Goal: Task Accomplishment & Management: Use online tool/utility

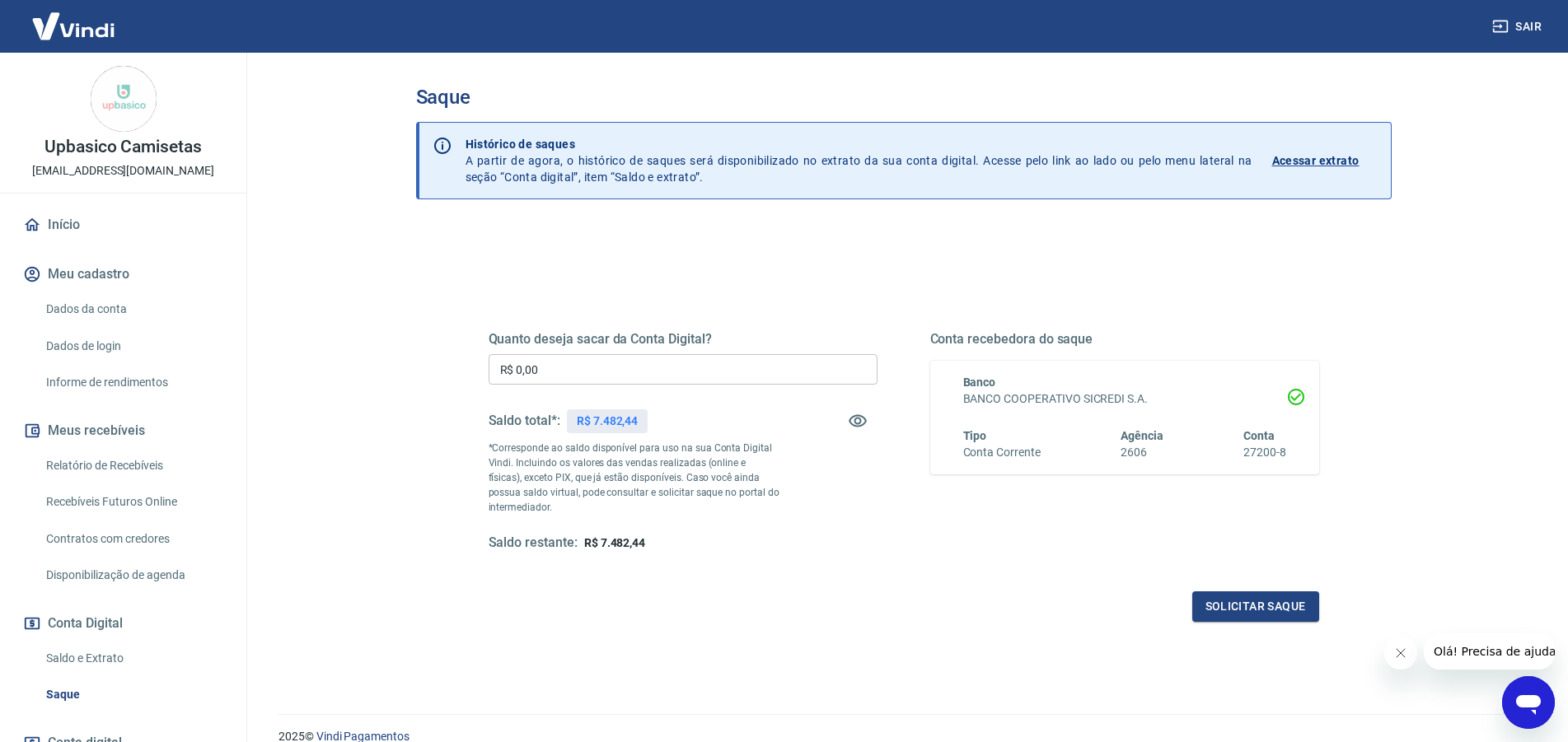
drag, startPoint x: 284, startPoint y: 348, endPoint x: 274, endPoint y: 350, distance: 10.2
click at [489, 354] on input "R$ 0,00" at bounding box center [683, 369] width 389 height 31
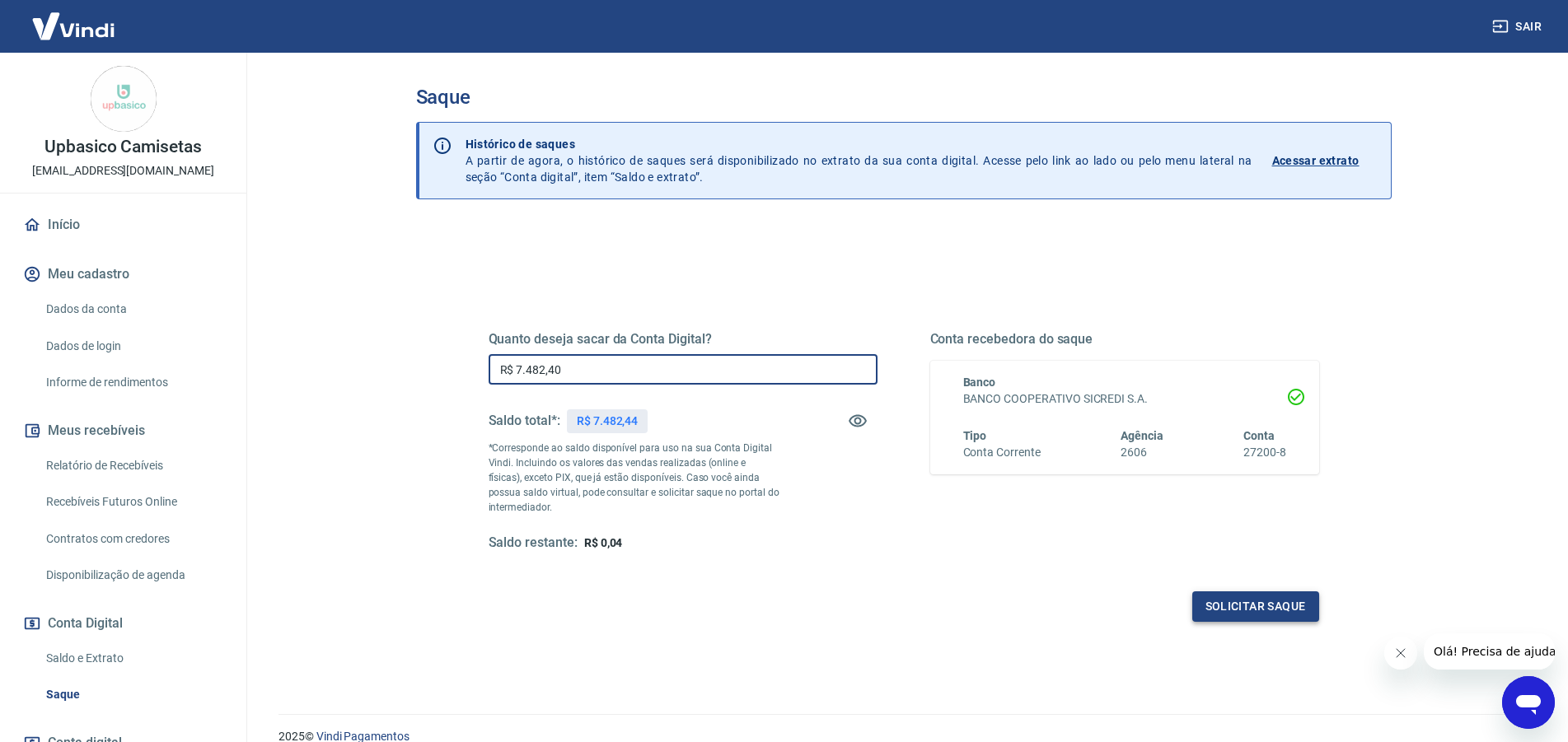
type input "R$ 7.482,40"
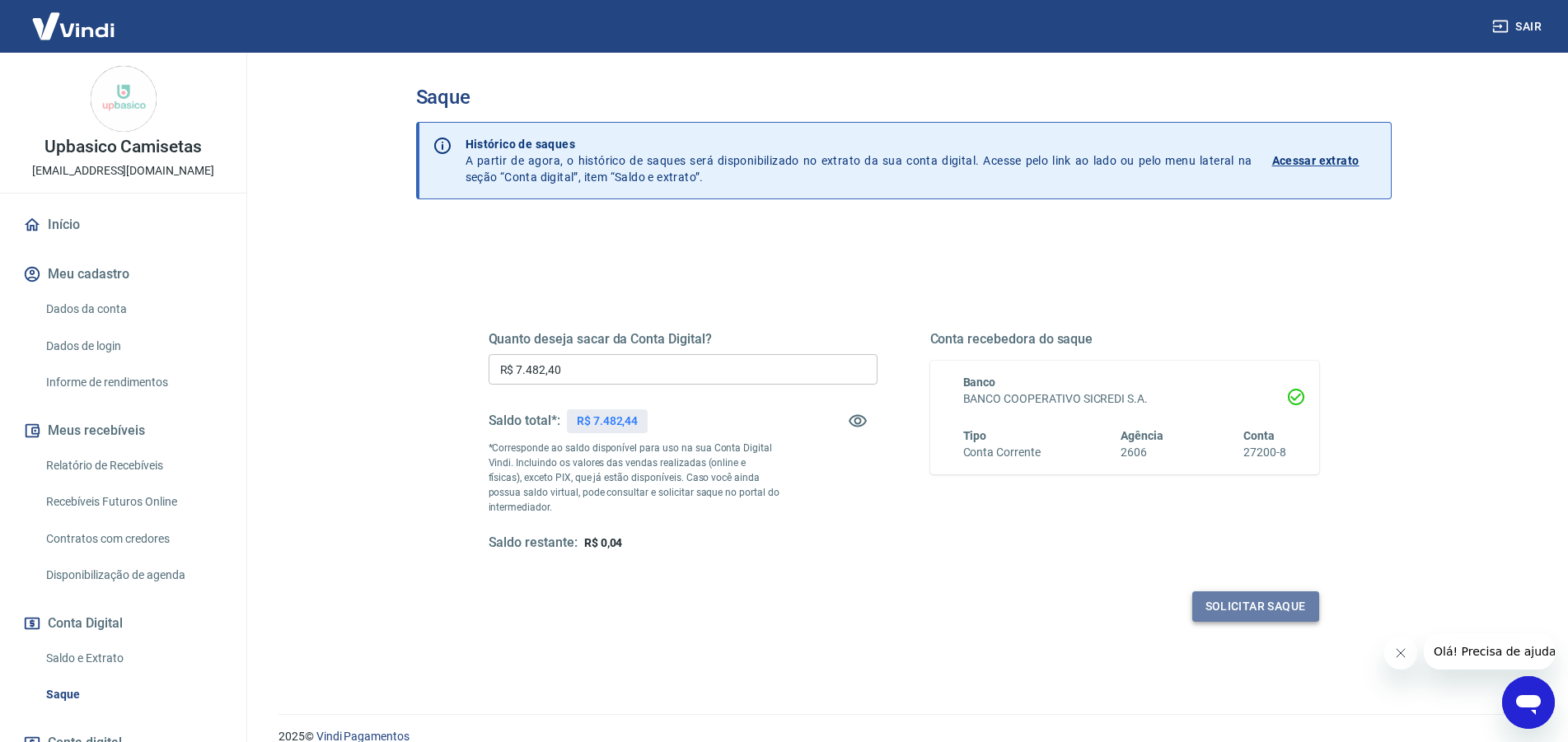
click at [1231, 607] on button "Solicitar saque" at bounding box center [1256, 606] width 127 height 31
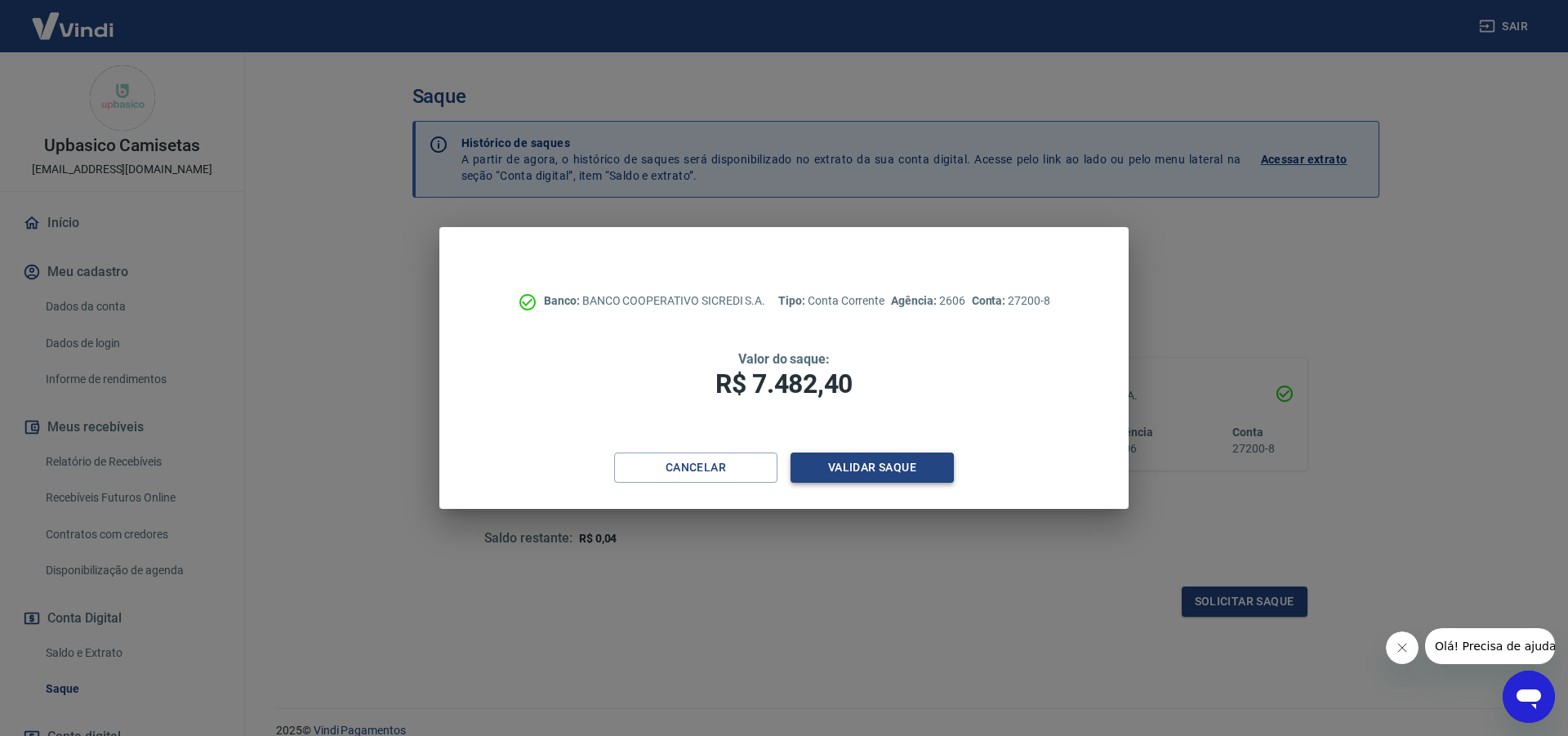
click at [857, 470] on button "Validar saque" at bounding box center [872, 467] width 163 height 30
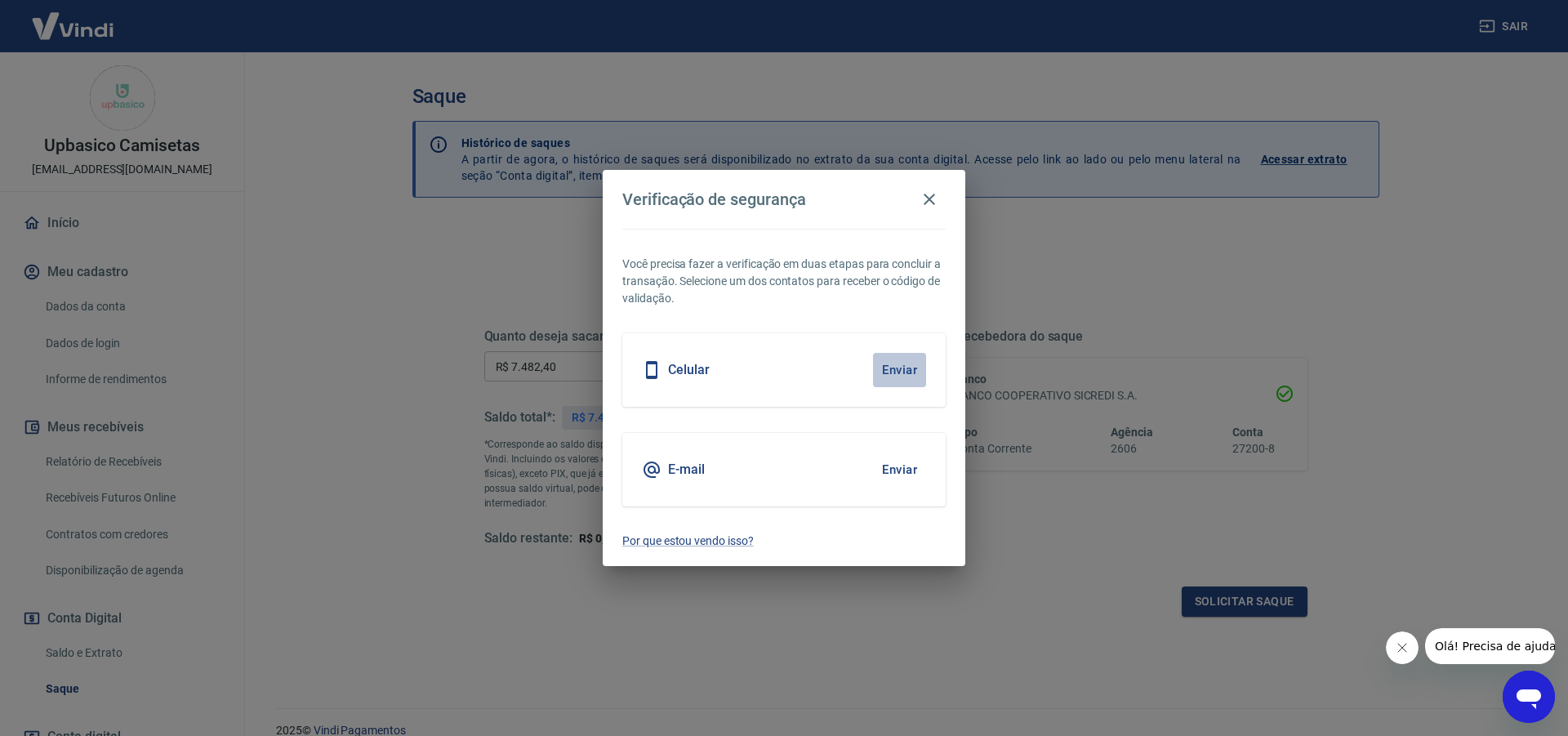
click at [896, 361] on button "Enviar" at bounding box center [900, 370] width 53 height 34
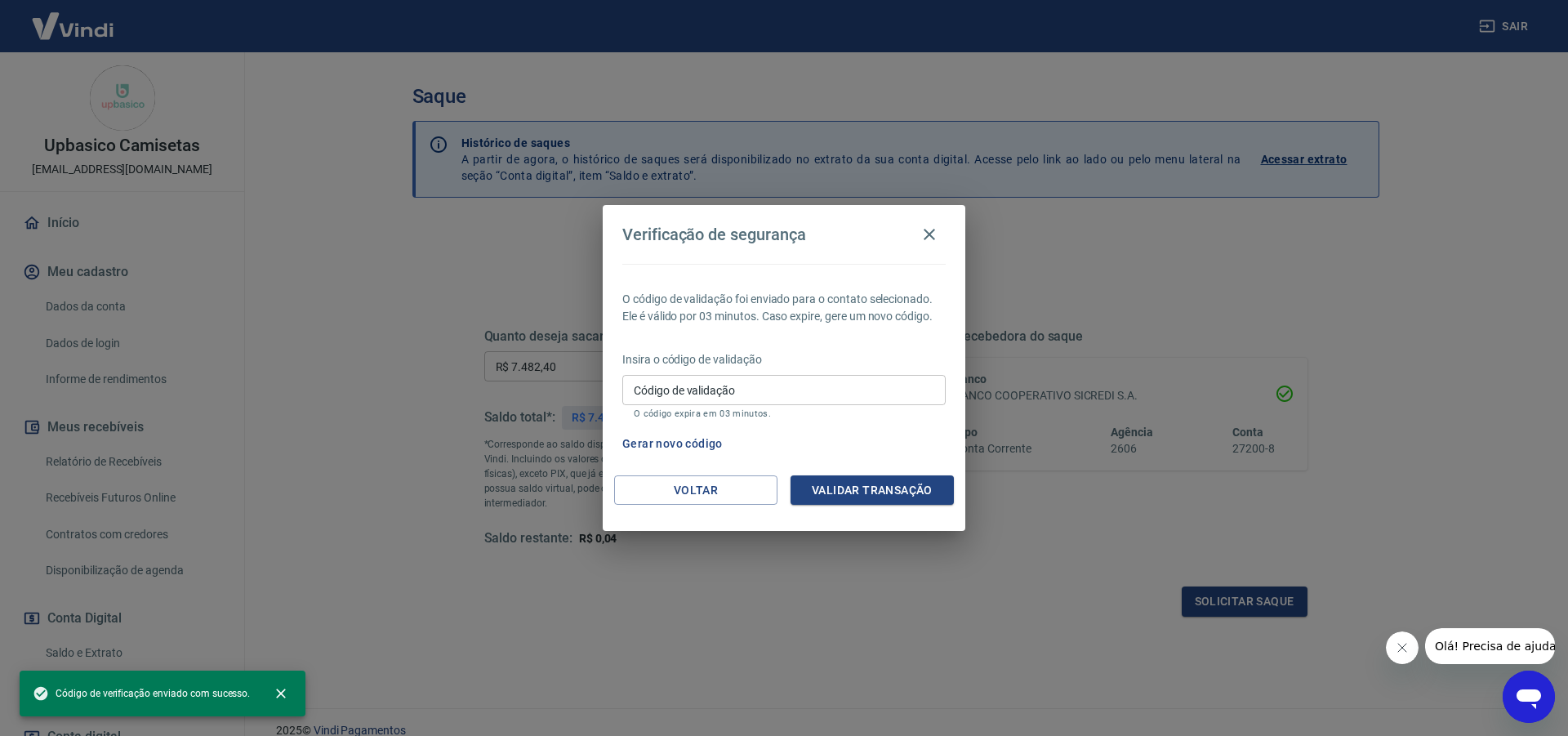
click at [903, 365] on p "Insira o código de validação" at bounding box center [784, 360] width 324 height 17
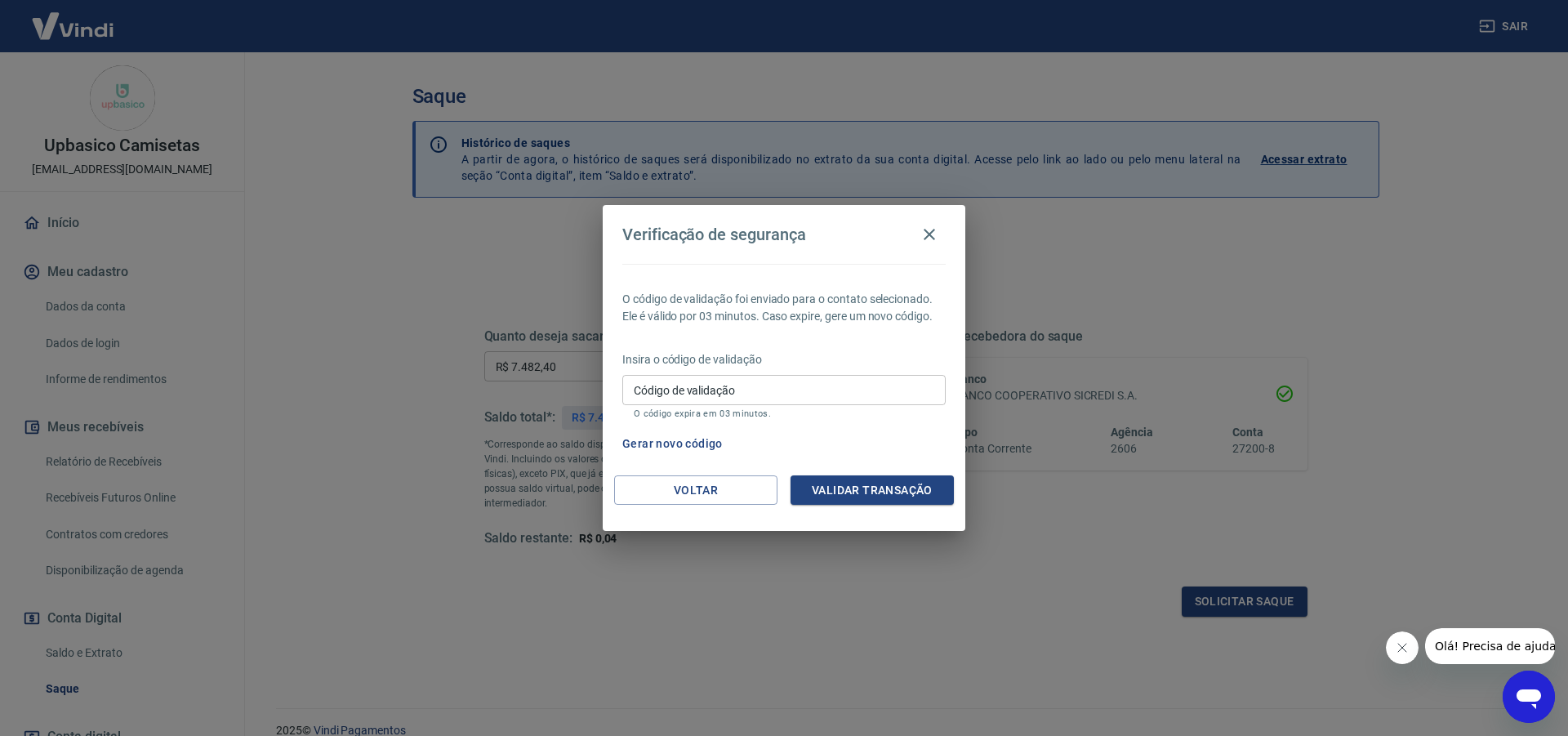
click at [780, 393] on input "Código de validação" at bounding box center [784, 390] width 324 height 30
type input "495223"
click at [887, 504] on button "Validar transação" at bounding box center [872, 490] width 163 height 30
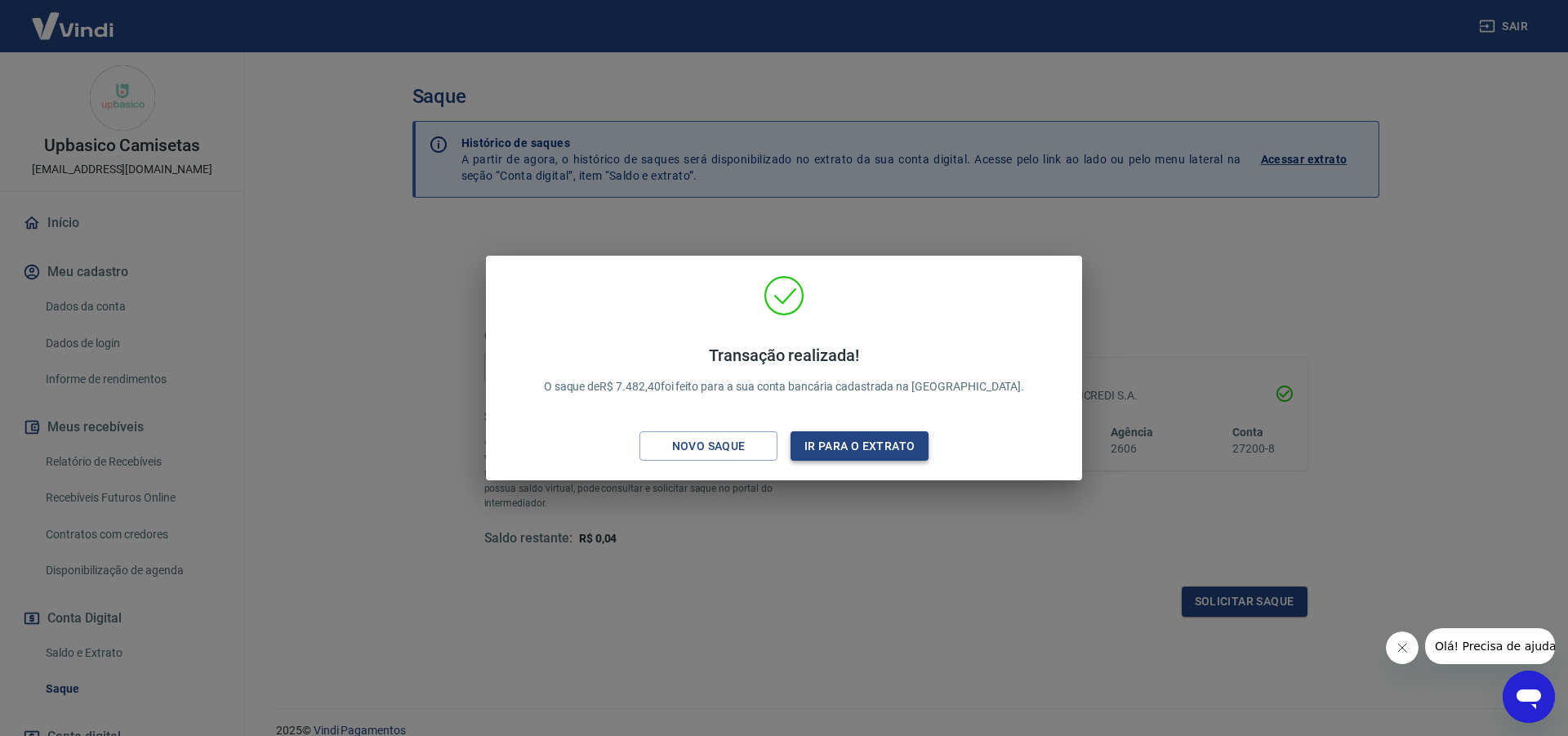
click at [854, 452] on button "Ir para o extrato" at bounding box center [859, 446] width 138 height 30
